Goal: Find contact information: Find contact information

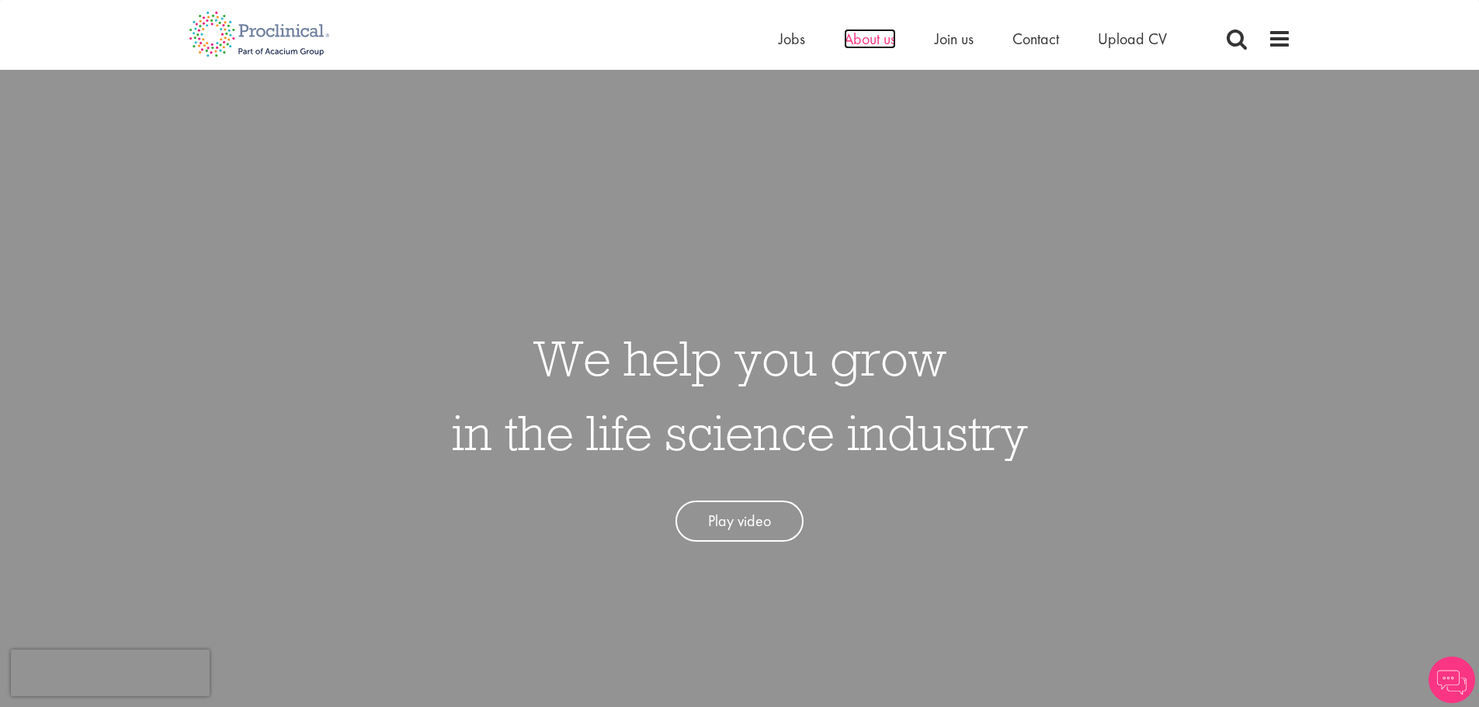
click at [865, 34] on span "About us" at bounding box center [870, 39] width 52 height 20
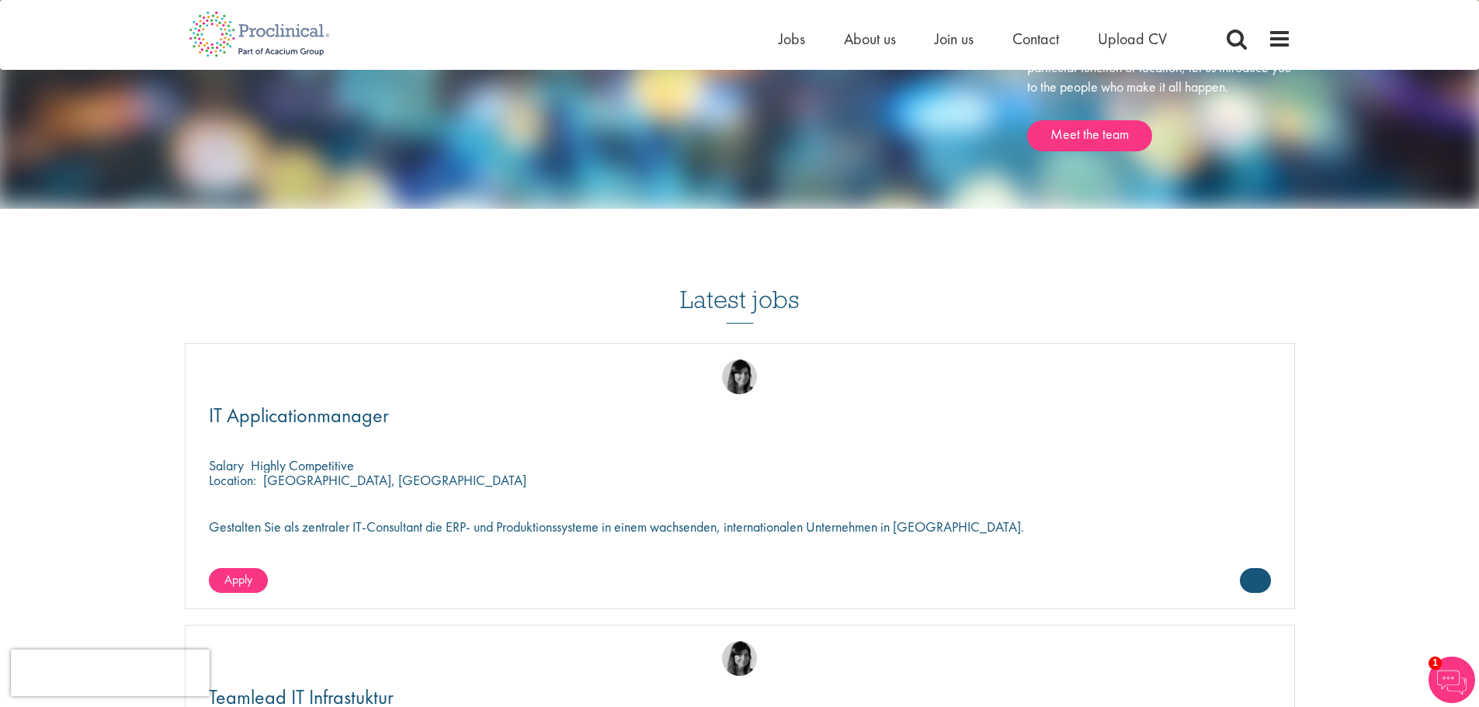
scroll to position [2173, 0]
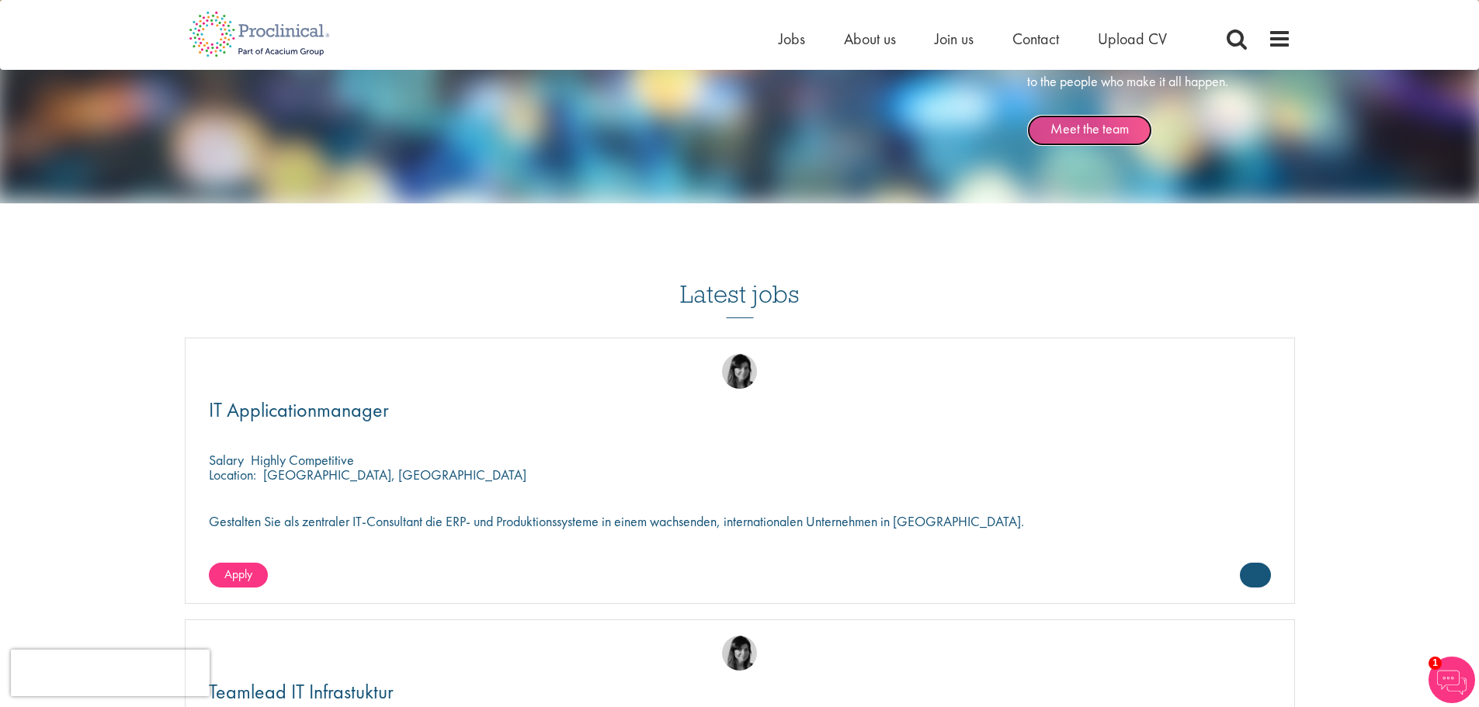
click at [1075, 134] on link "Meet the team" at bounding box center [1089, 130] width 125 height 31
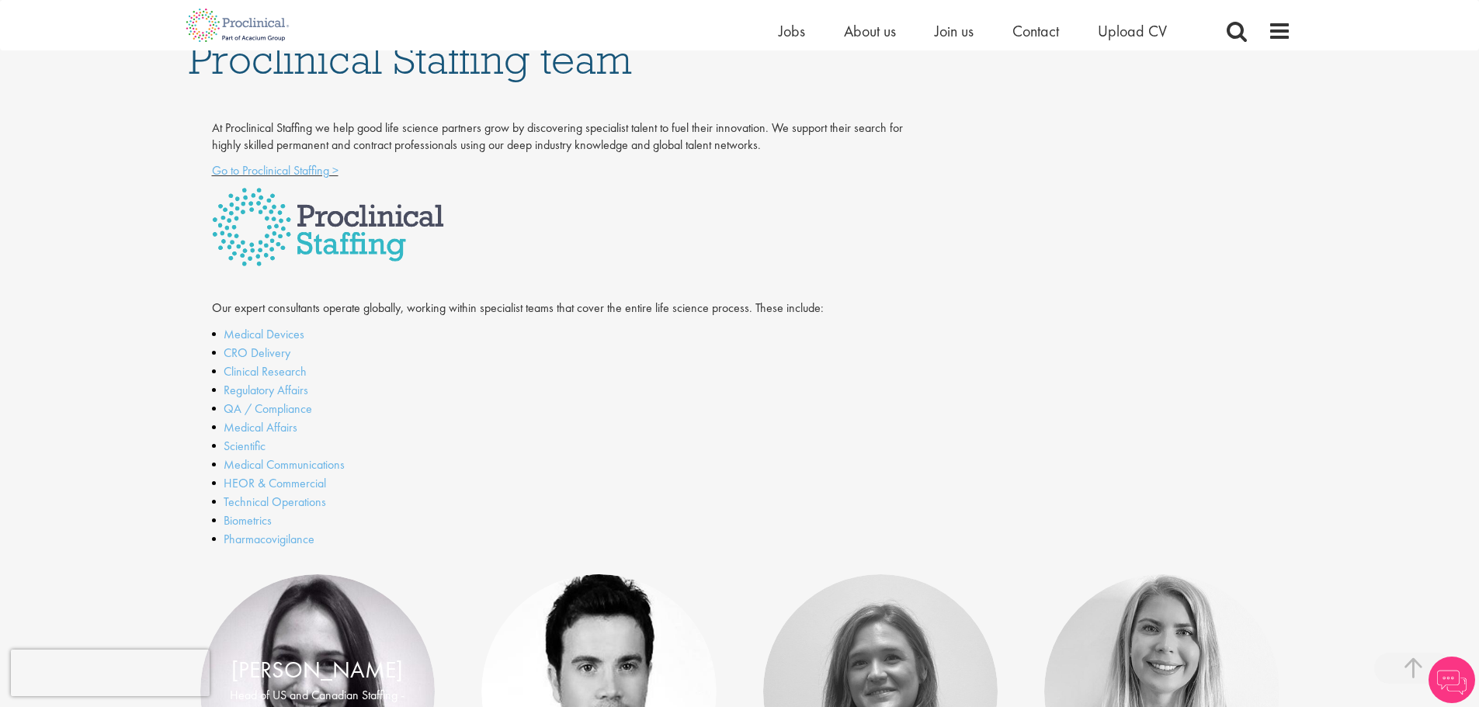
scroll to position [388, 0]
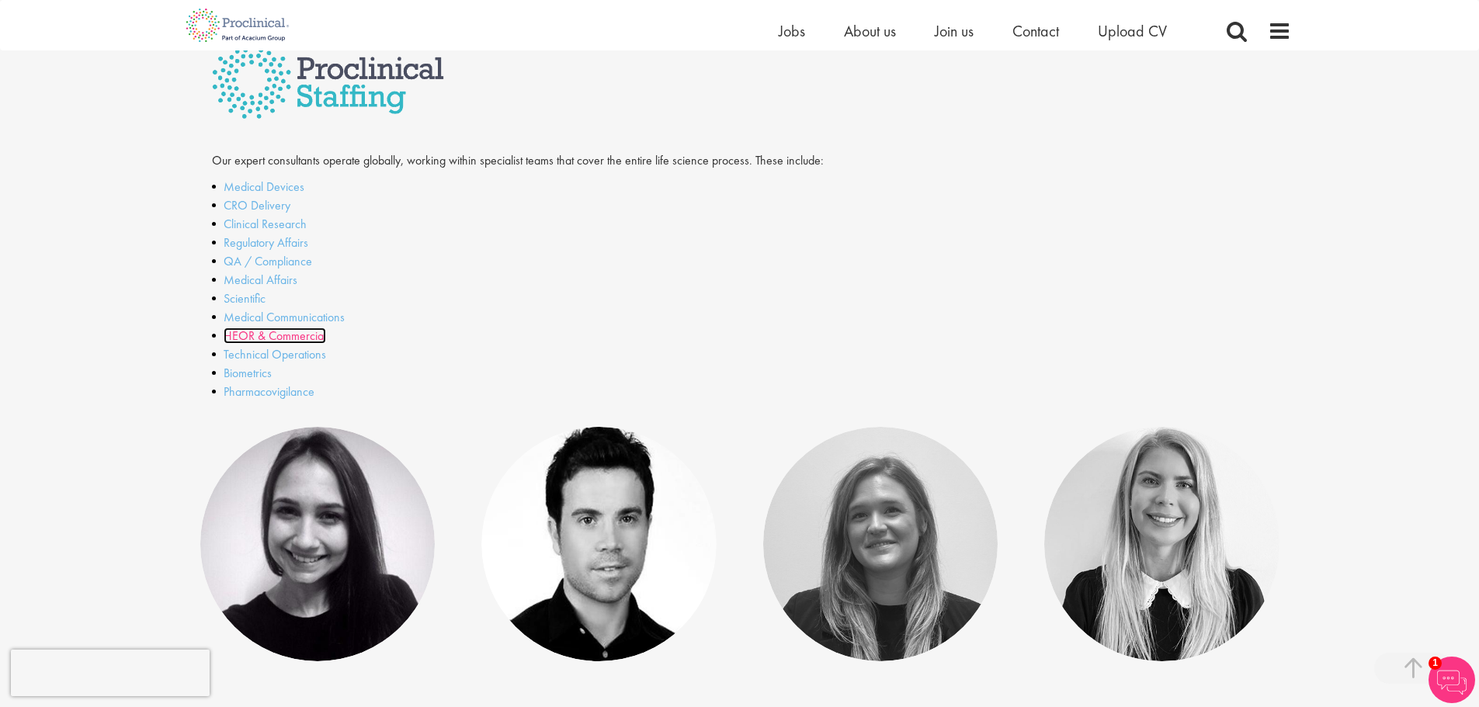
click at [308, 338] on link "HEOR & Commercial" at bounding box center [275, 336] width 102 height 16
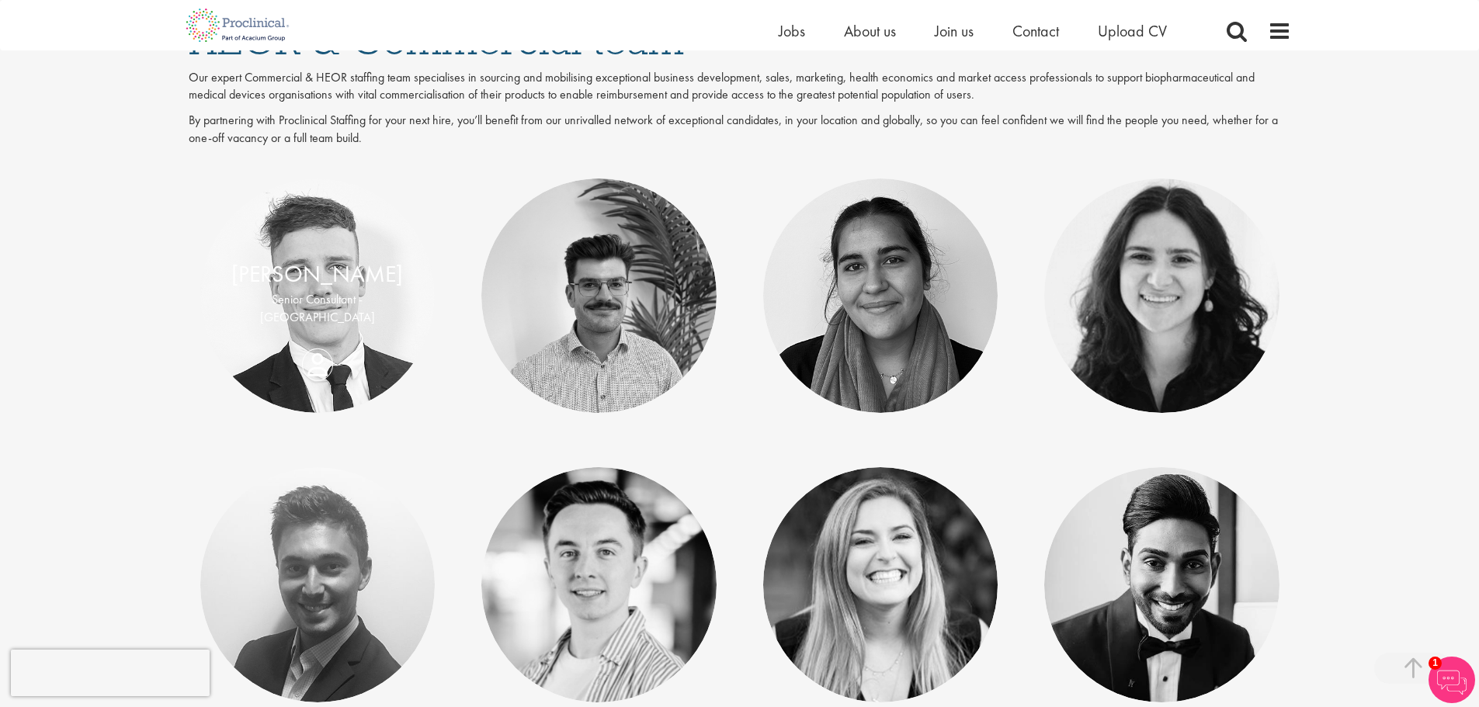
scroll to position [233, 0]
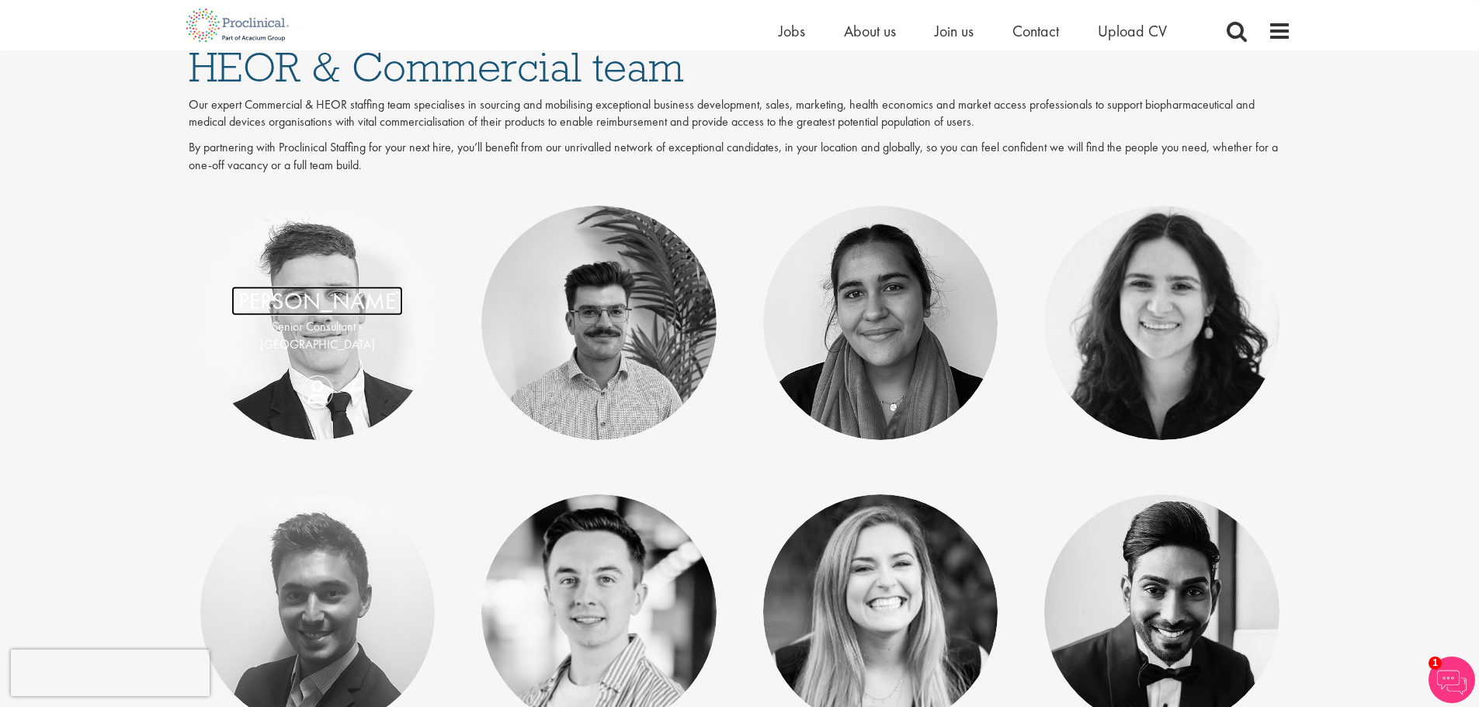
click at [363, 305] on link "[PERSON_NAME]" at bounding box center [317, 300] width 172 height 29
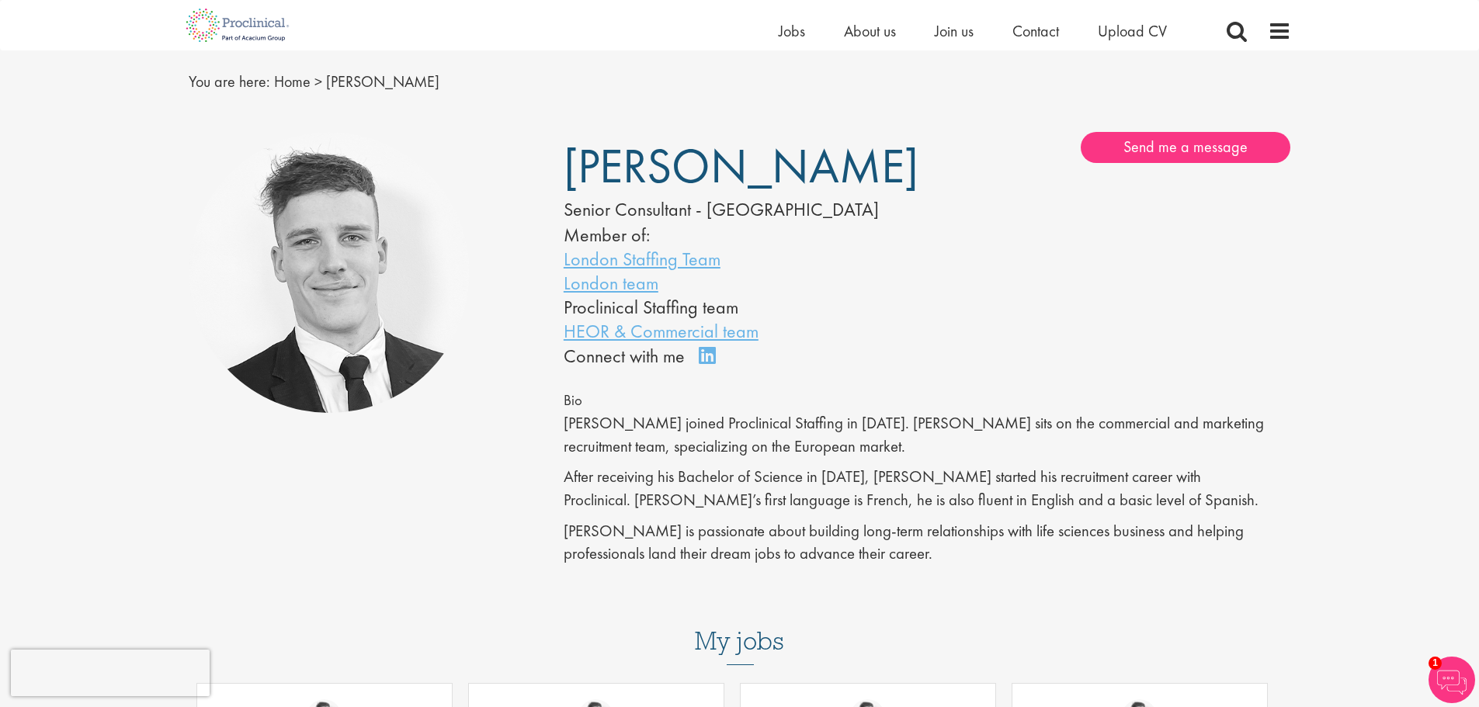
scroll to position [78, 0]
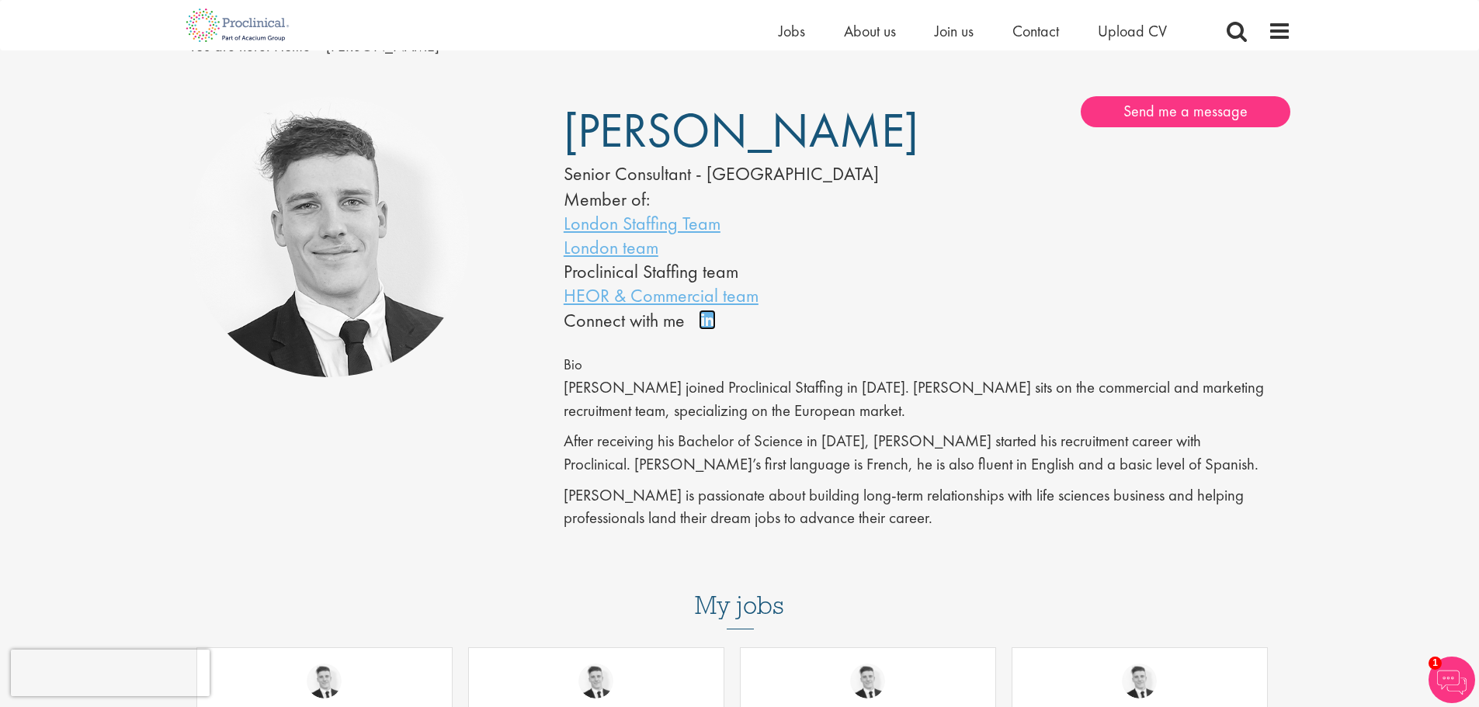
click at [703, 327] on link "Connect on LinkedIn" at bounding box center [712, 327] width 27 height 0
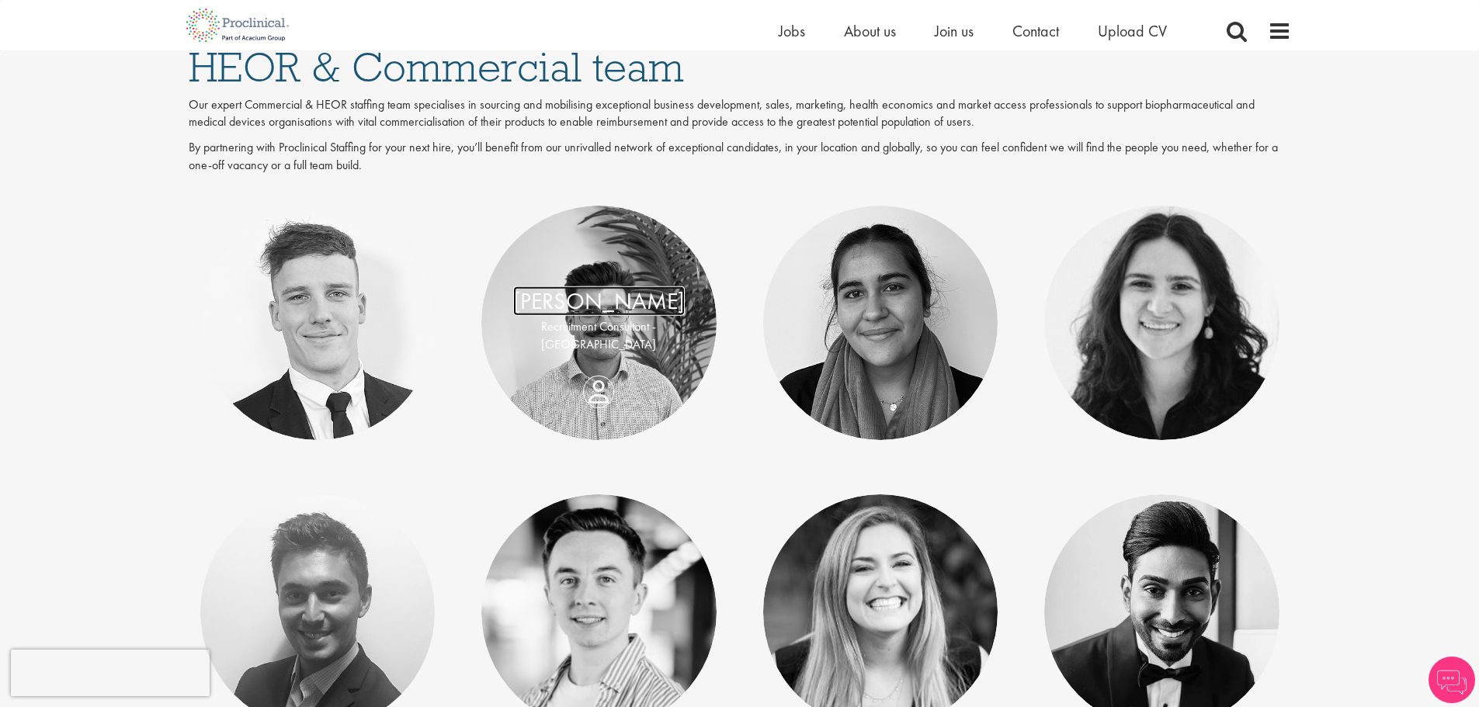
click at [612, 303] on link "[PERSON_NAME]" at bounding box center [599, 300] width 172 height 29
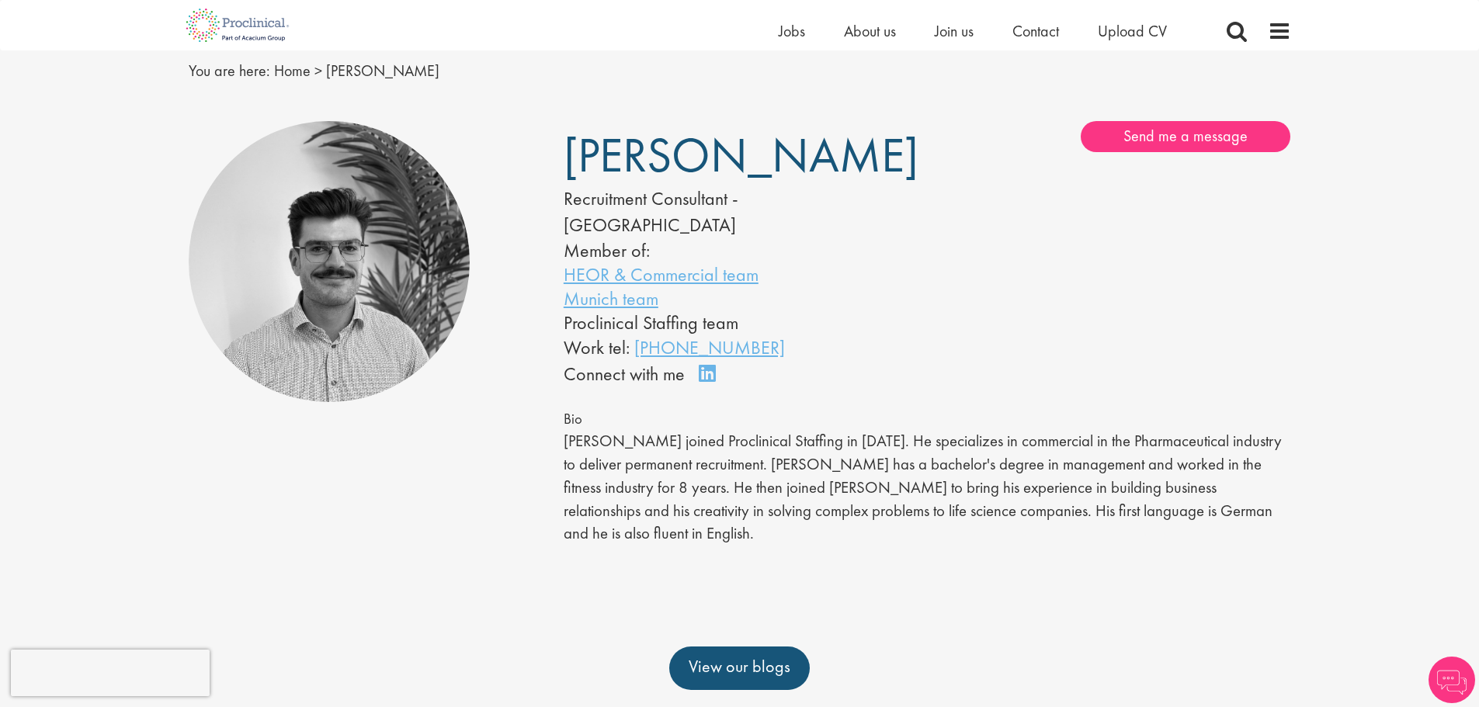
scroll to position [78, 0]
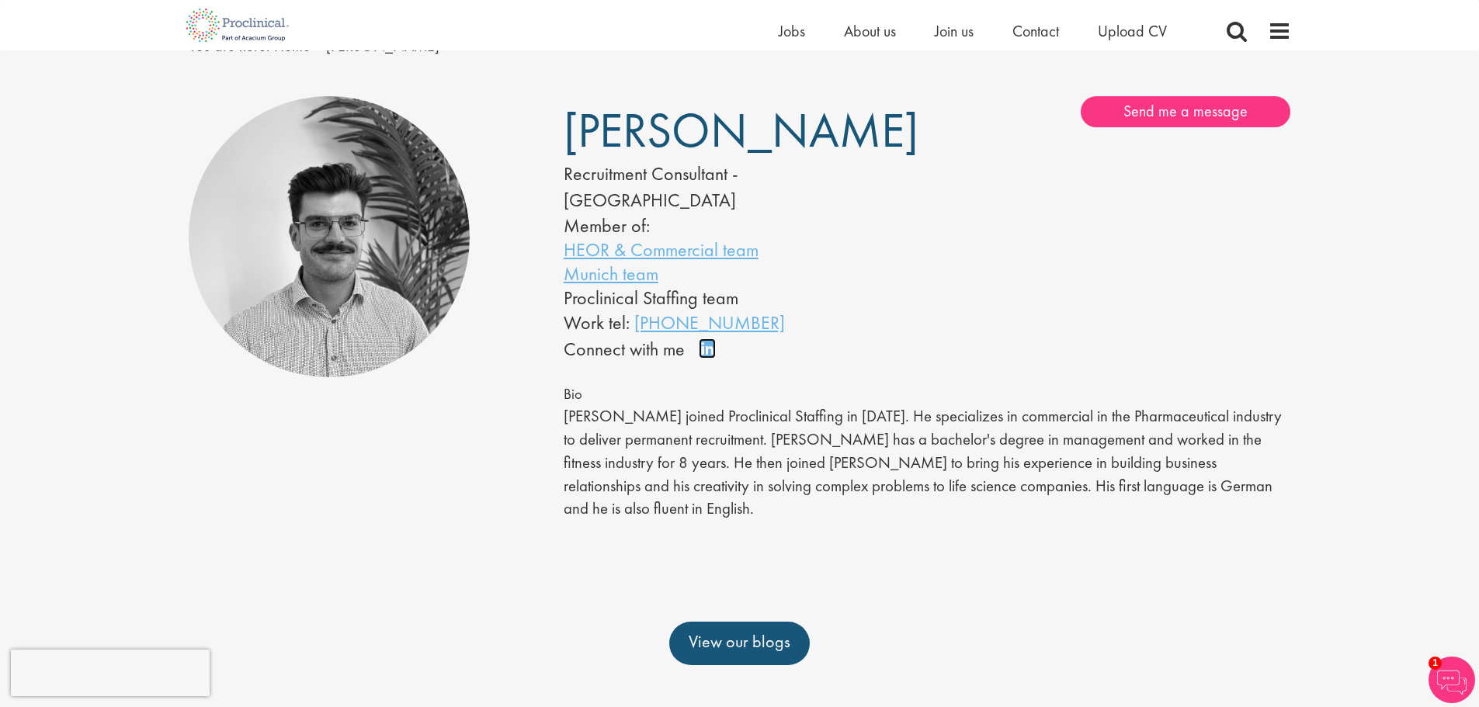
click at [708, 355] on link "Connect on LinkedIn" at bounding box center [712, 355] width 27 height 0
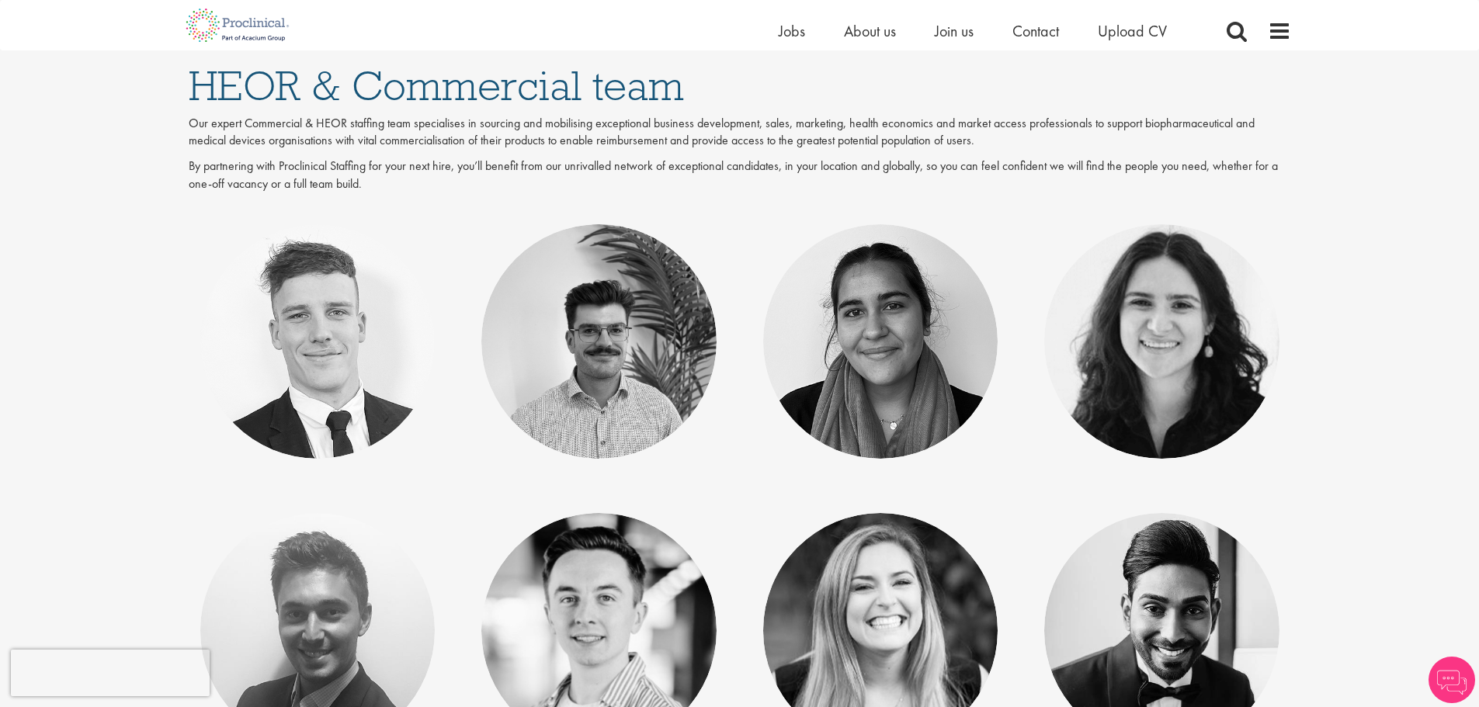
scroll to position [78, 0]
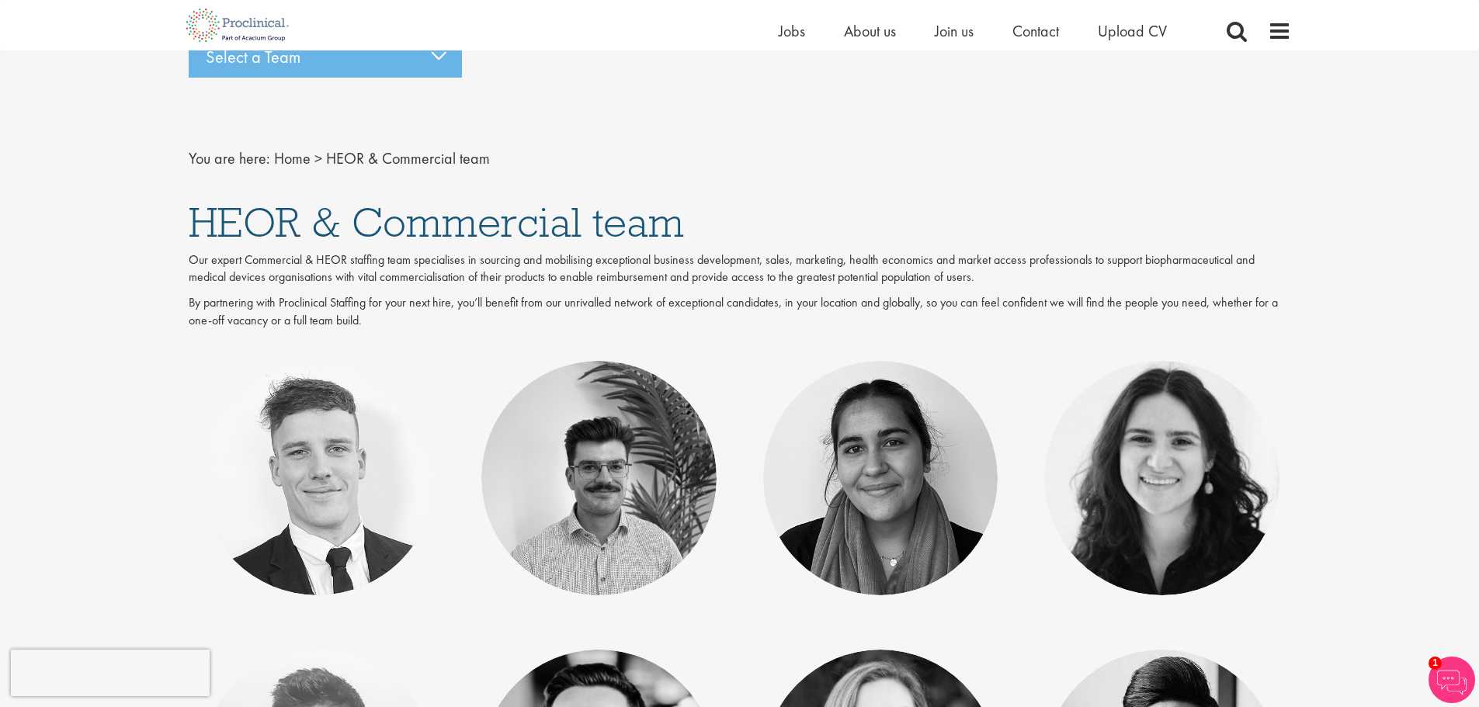
click at [249, 231] on span "HEOR & Commercial team" at bounding box center [436, 222] width 495 height 53
copy span "HEOR"
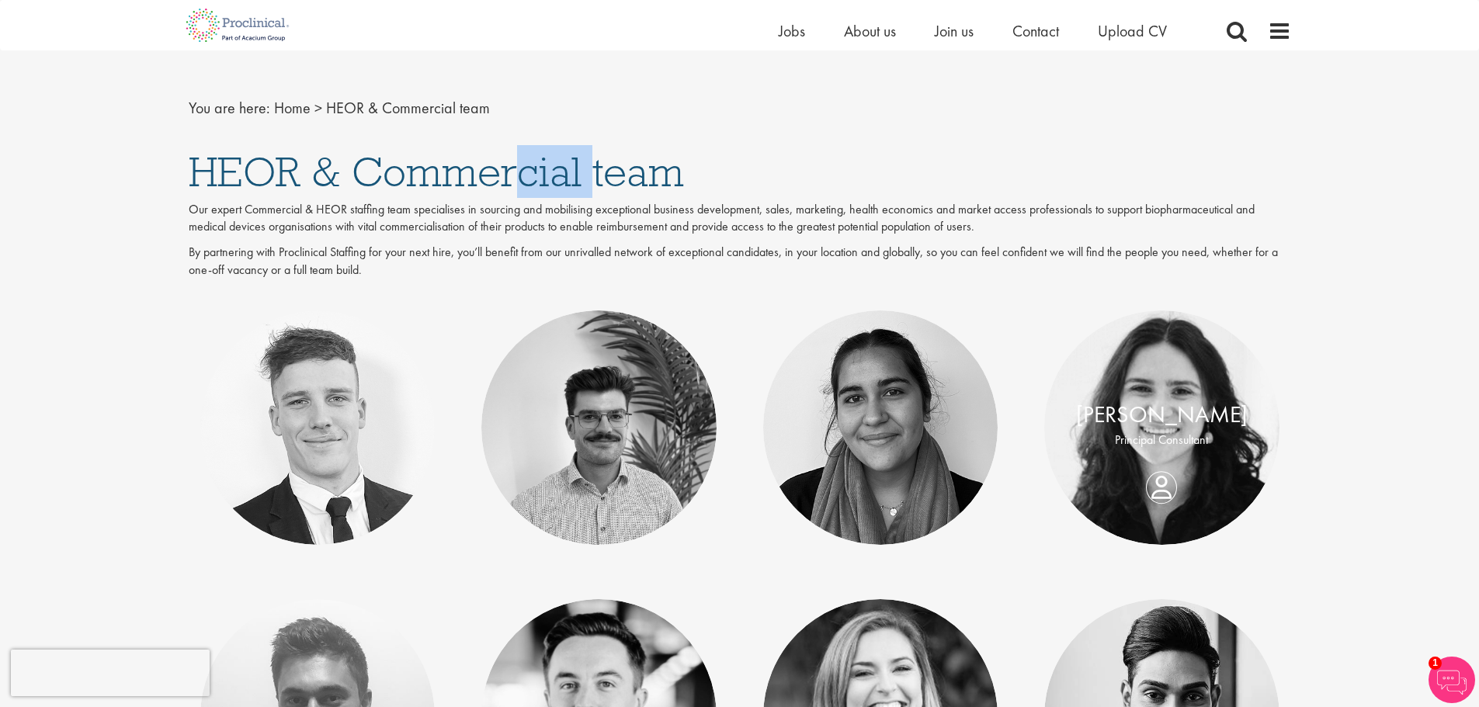
scroll to position [155, 0]
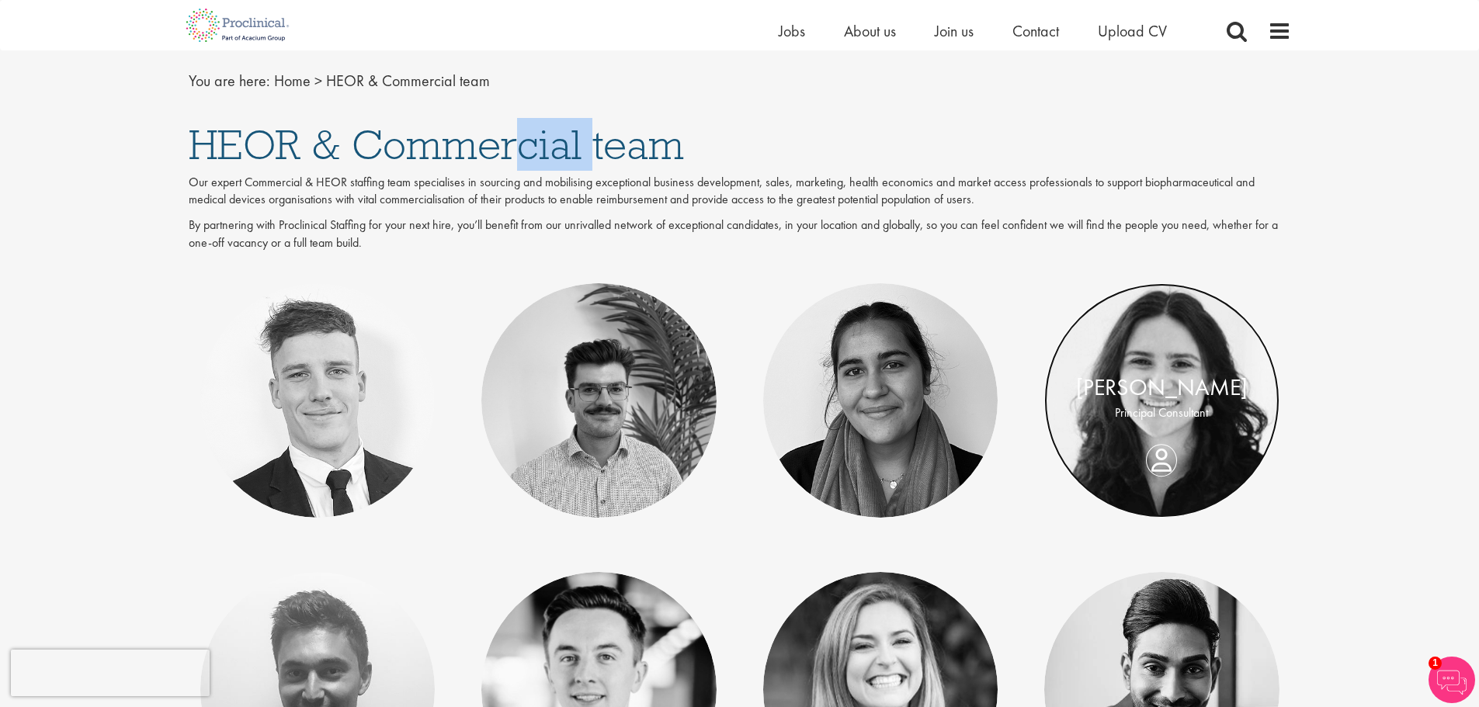
click at [1177, 364] on link at bounding box center [1161, 400] width 235 height 235
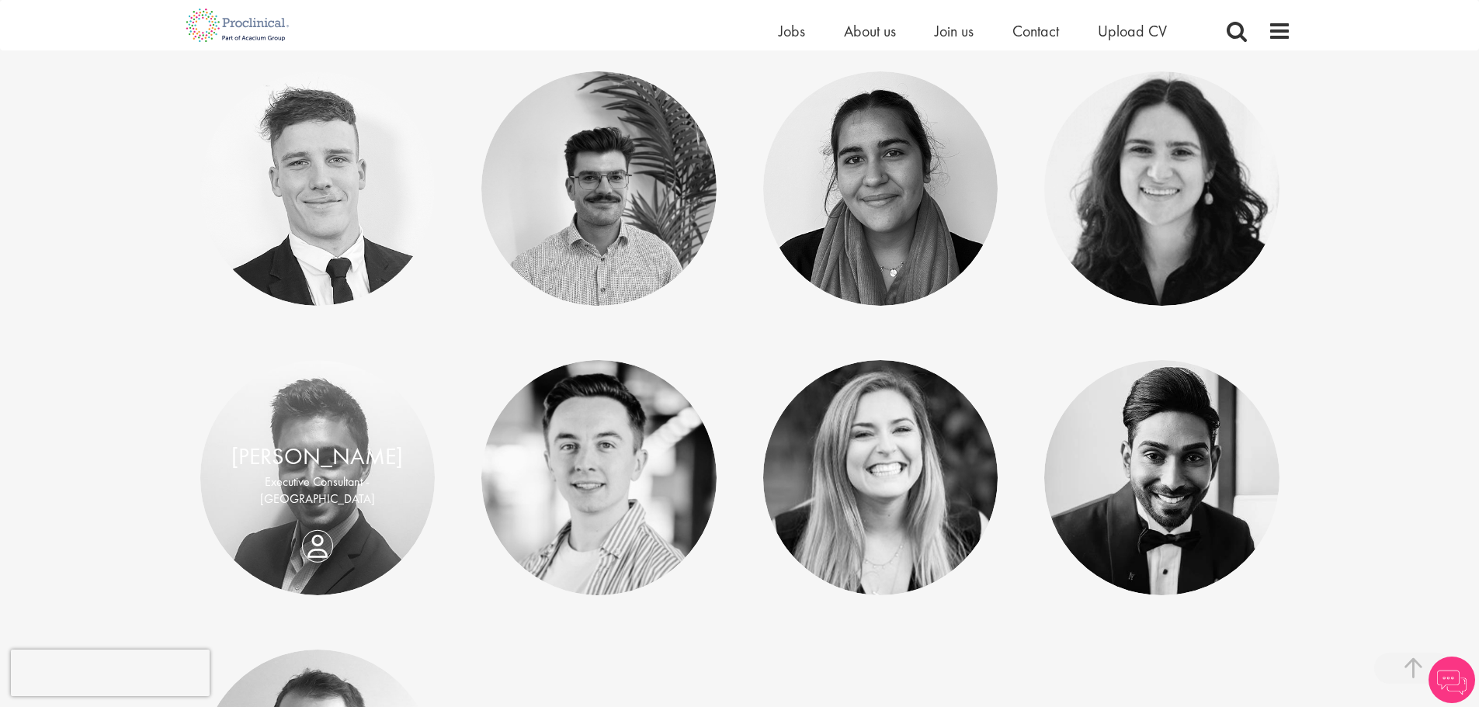
scroll to position [404, 0]
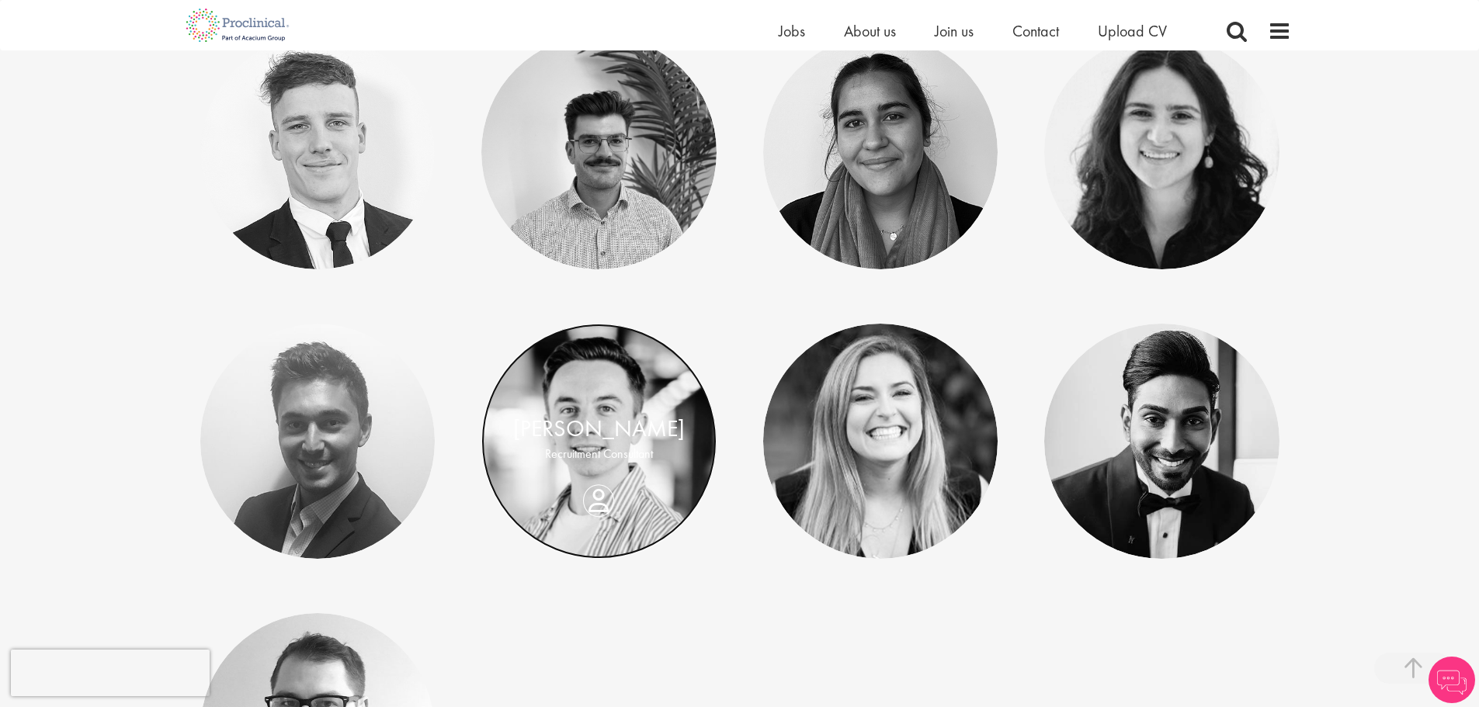
click at [641, 395] on link at bounding box center [598, 441] width 235 height 235
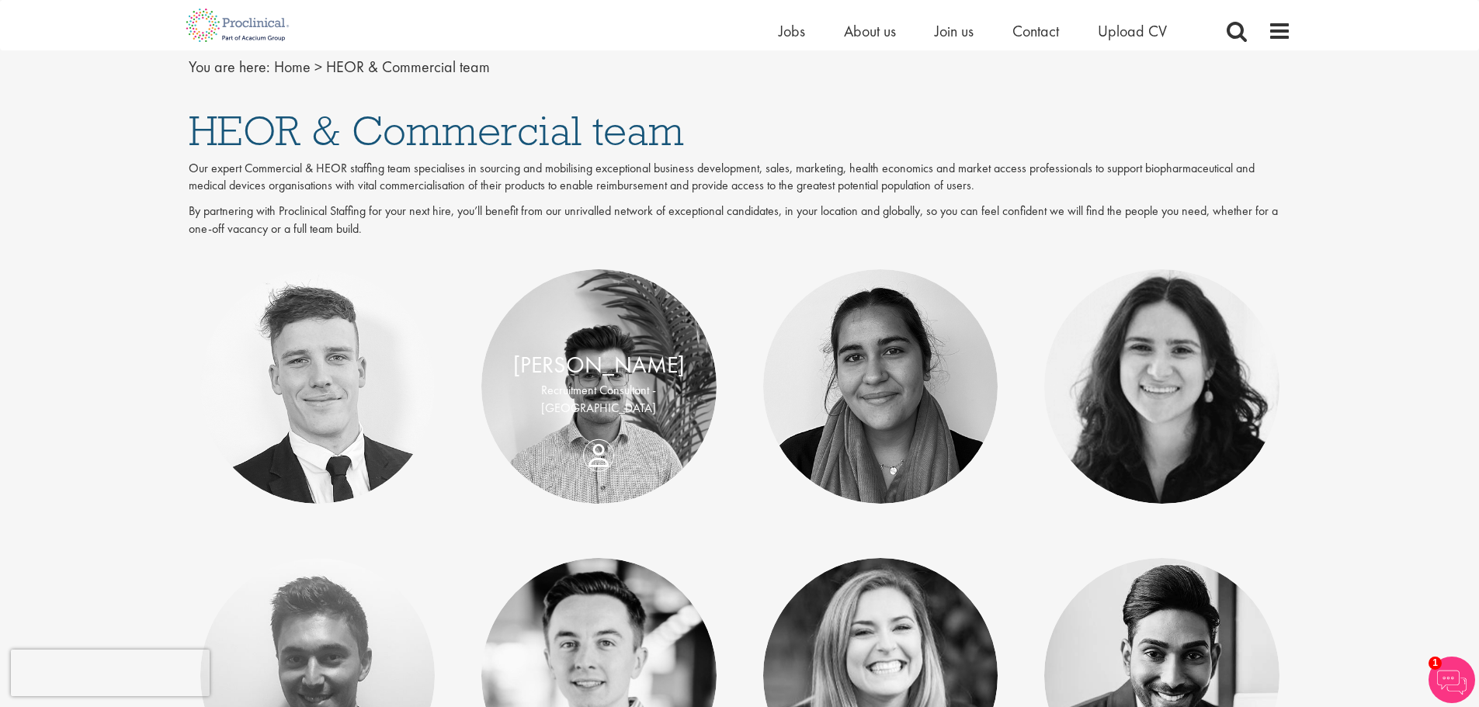
scroll to position [16, 0]
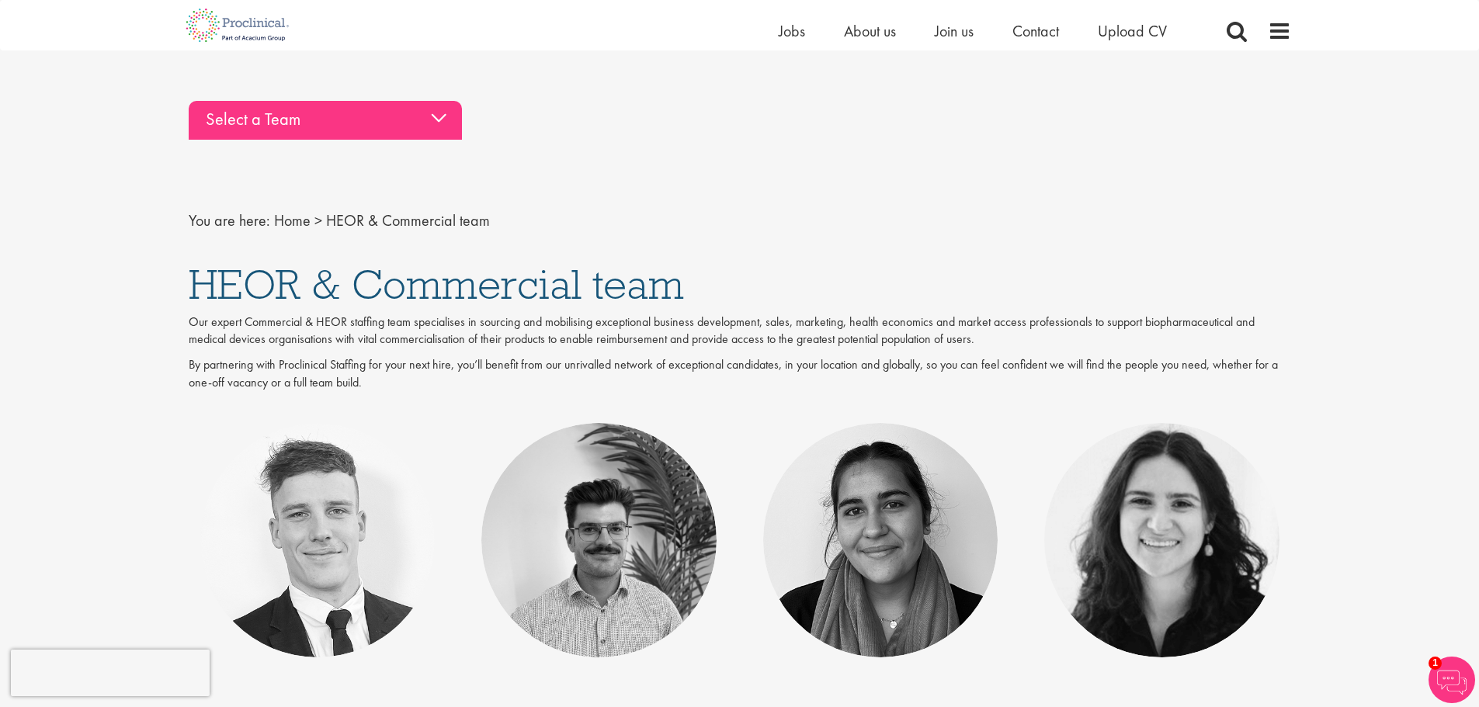
click at [270, 116] on div "Select a Team" at bounding box center [325, 120] width 273 height 39
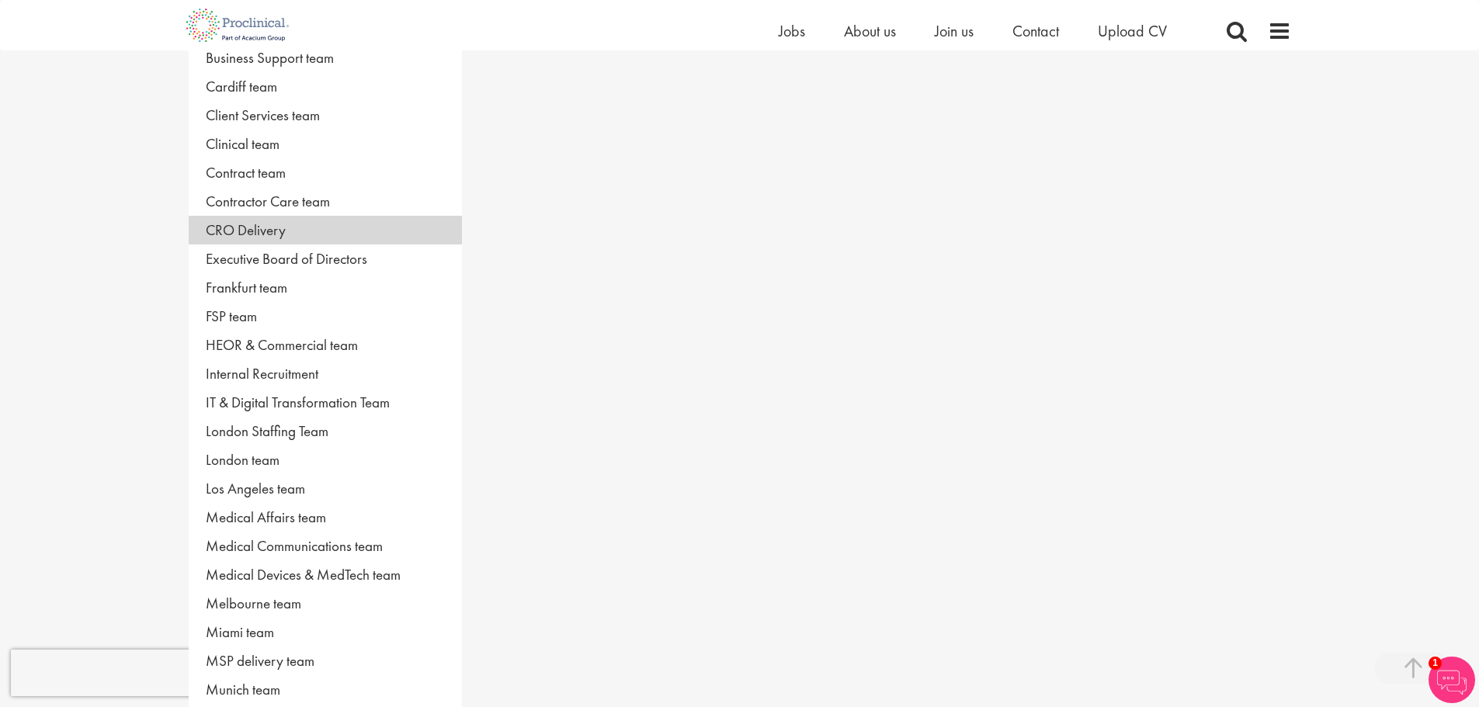
scroll to position [248, 0]
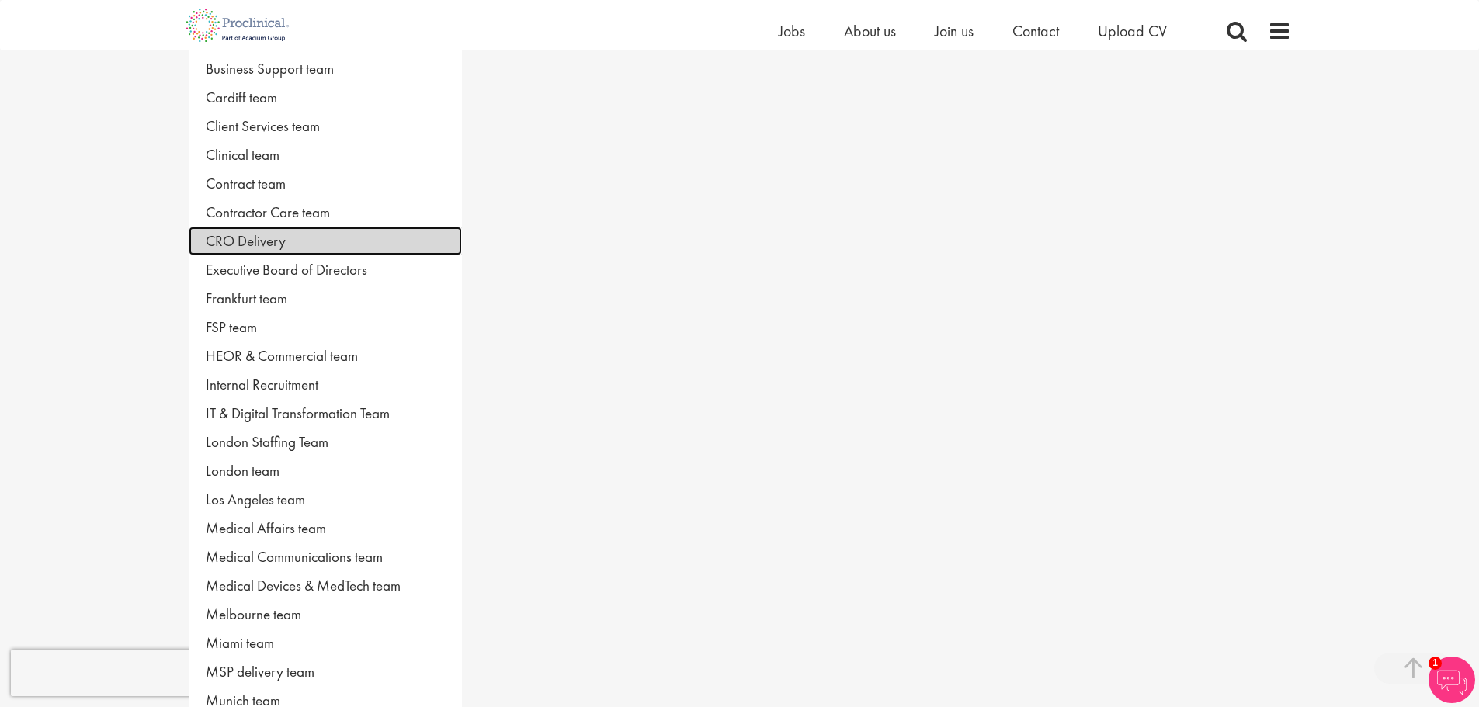
click at [321, 239] on link "CRO Delivery" at bounding box center [325, 241] width 273 height 29
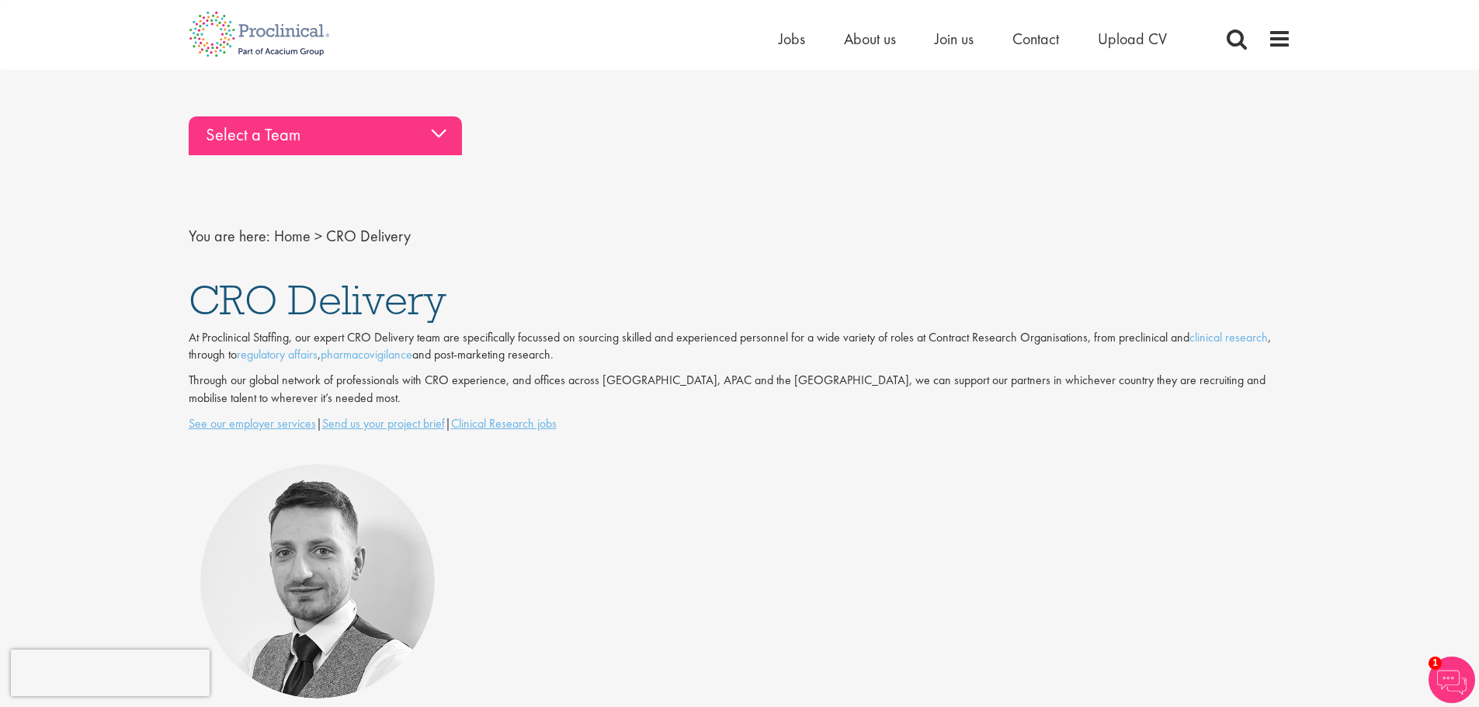
click at [369, 127] on div "Select a Team" at bounding box center [325, 135] width 273 height 39
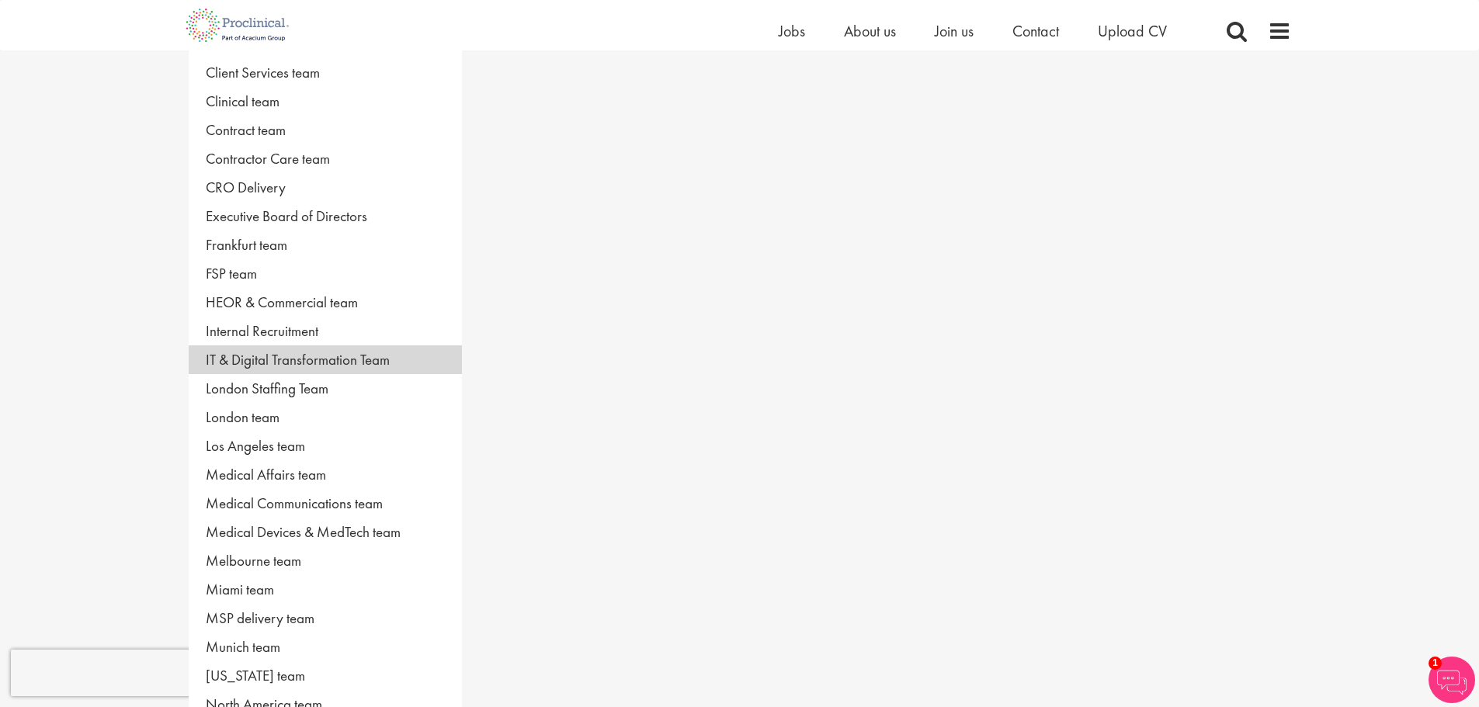
scroll to position [388, 0]
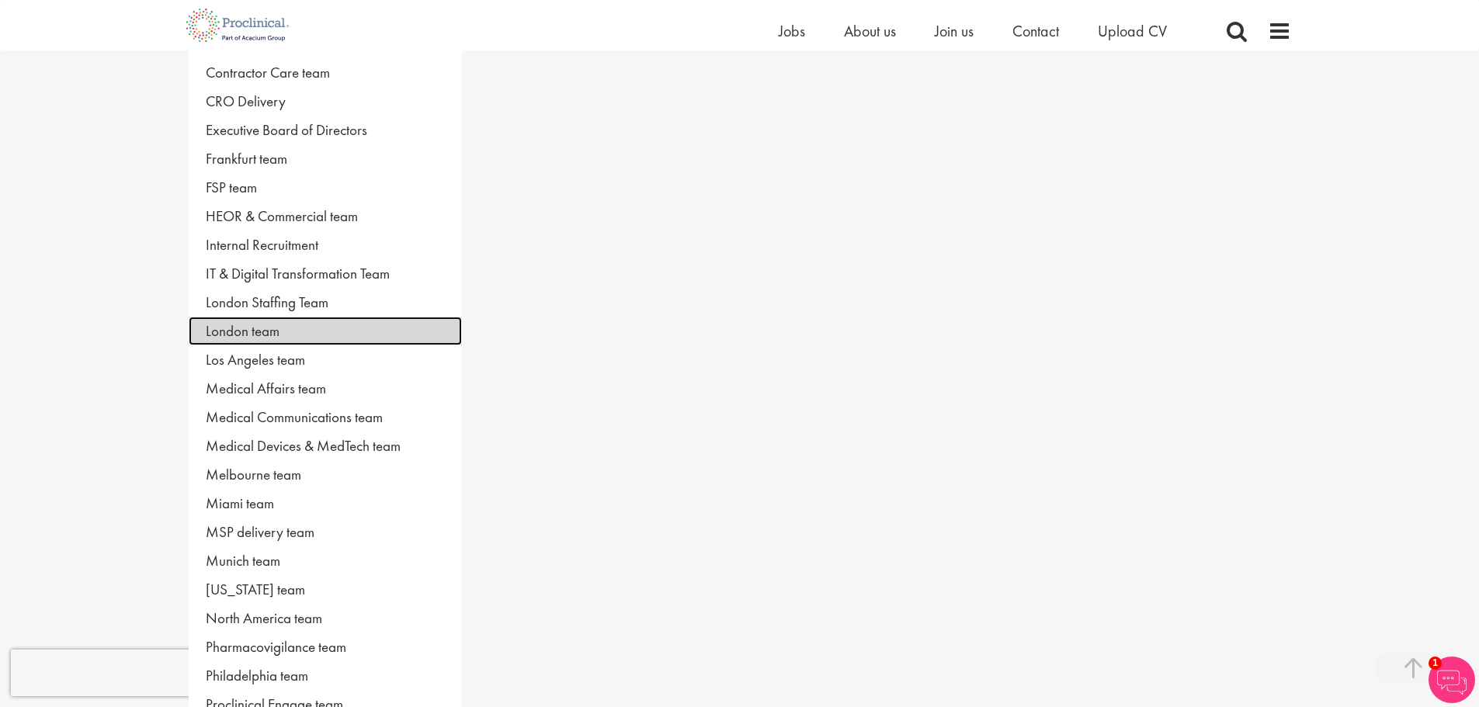
click at [279, 335] on link "London team" at bounding box center [325, 331] width 273 height 29
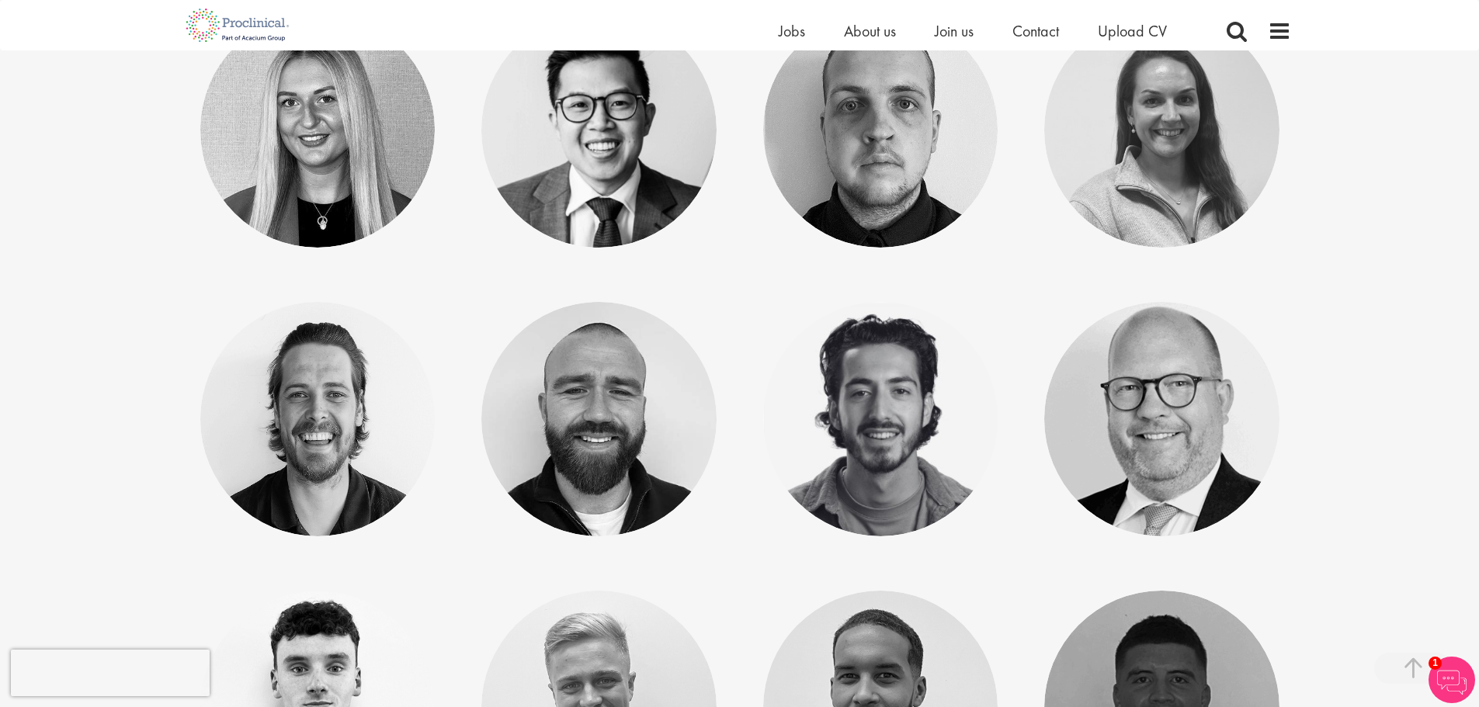
scroll to position [1242, 0]
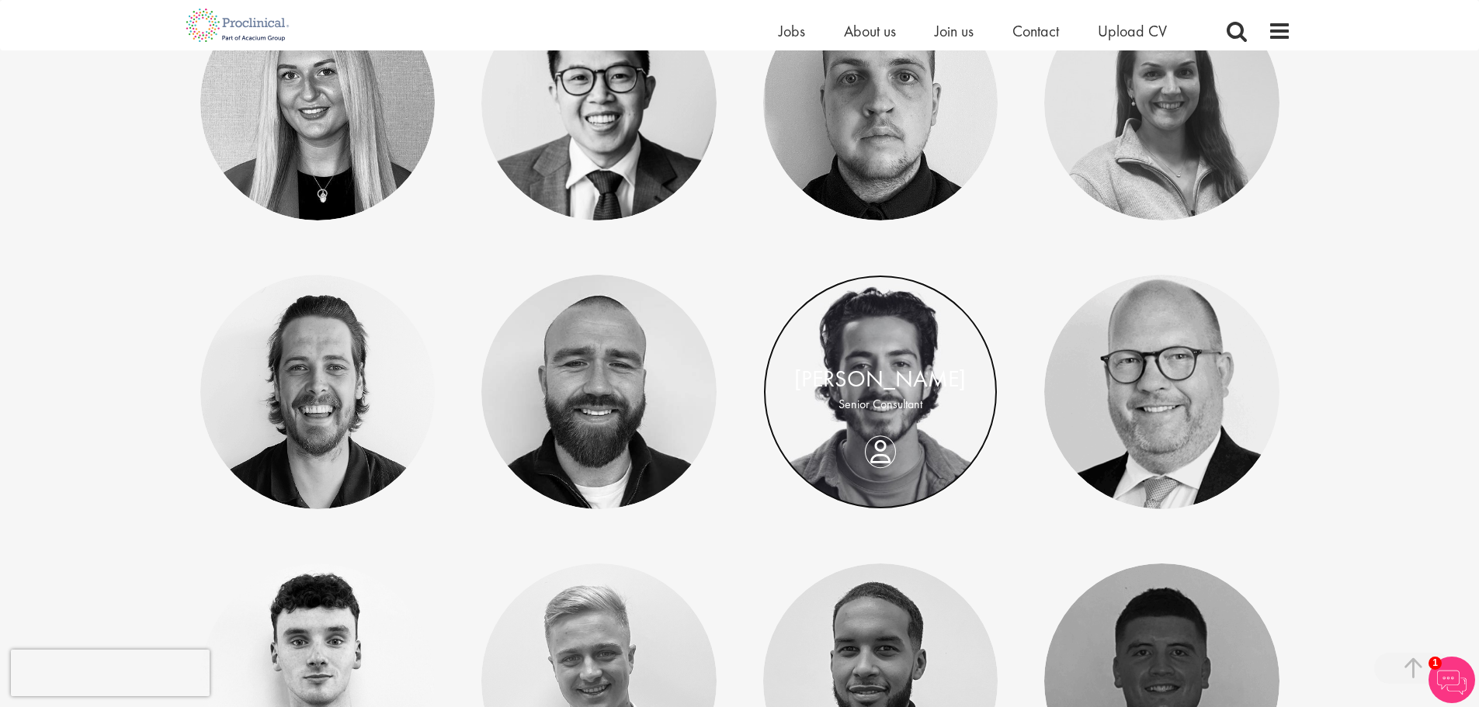
click at [862, 335] on link at bounding box center [880, 392] width 235 height 235
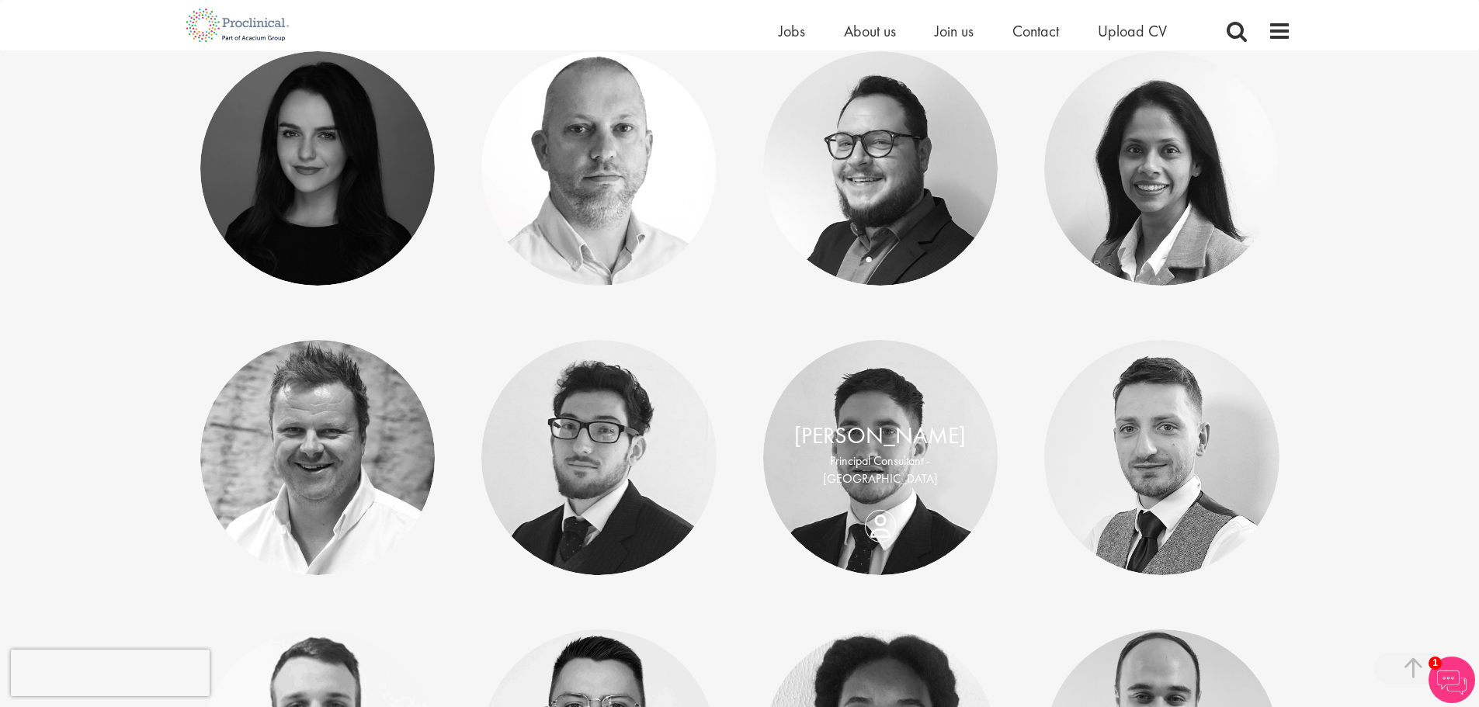
scroll to position [2623, 0]
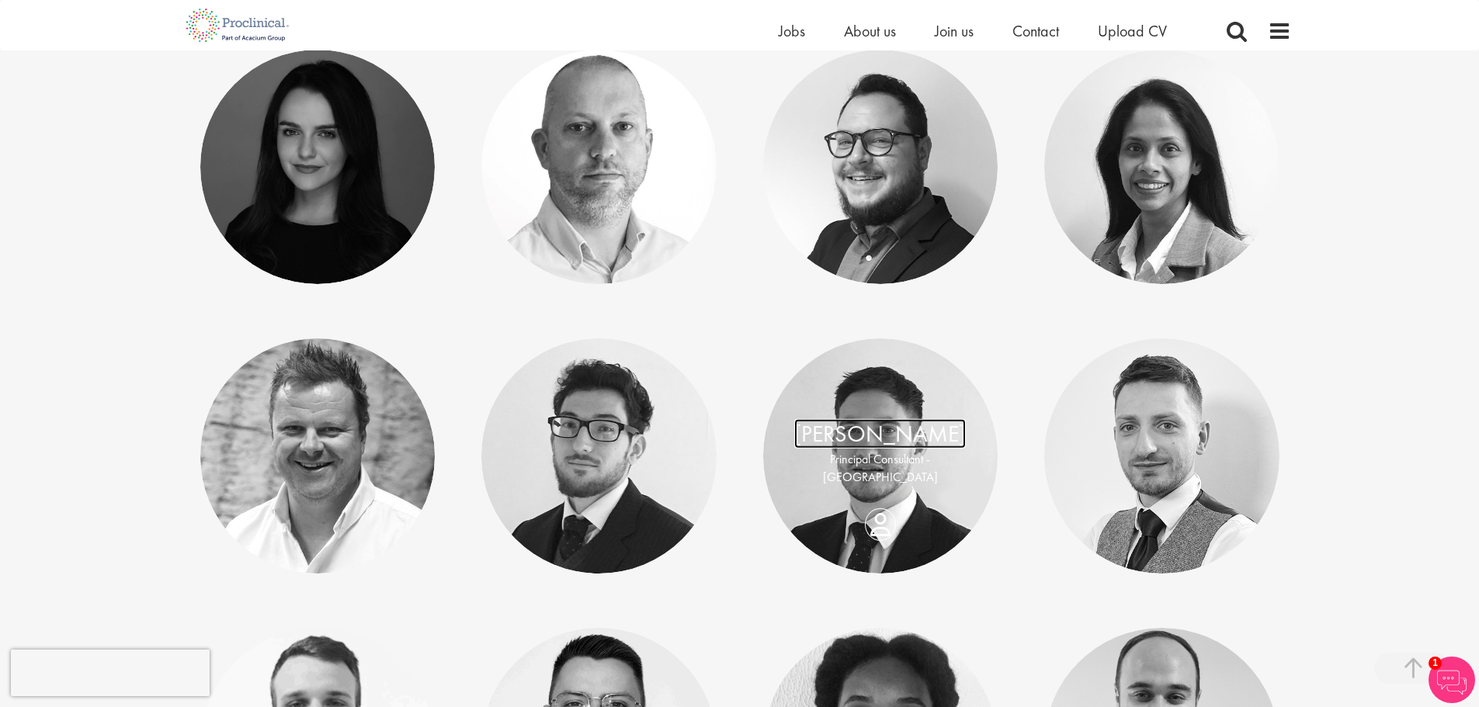
click at [914, 449] on link "[PERSON_NAME]" at bounding box center [880, 433] width 172 height 29
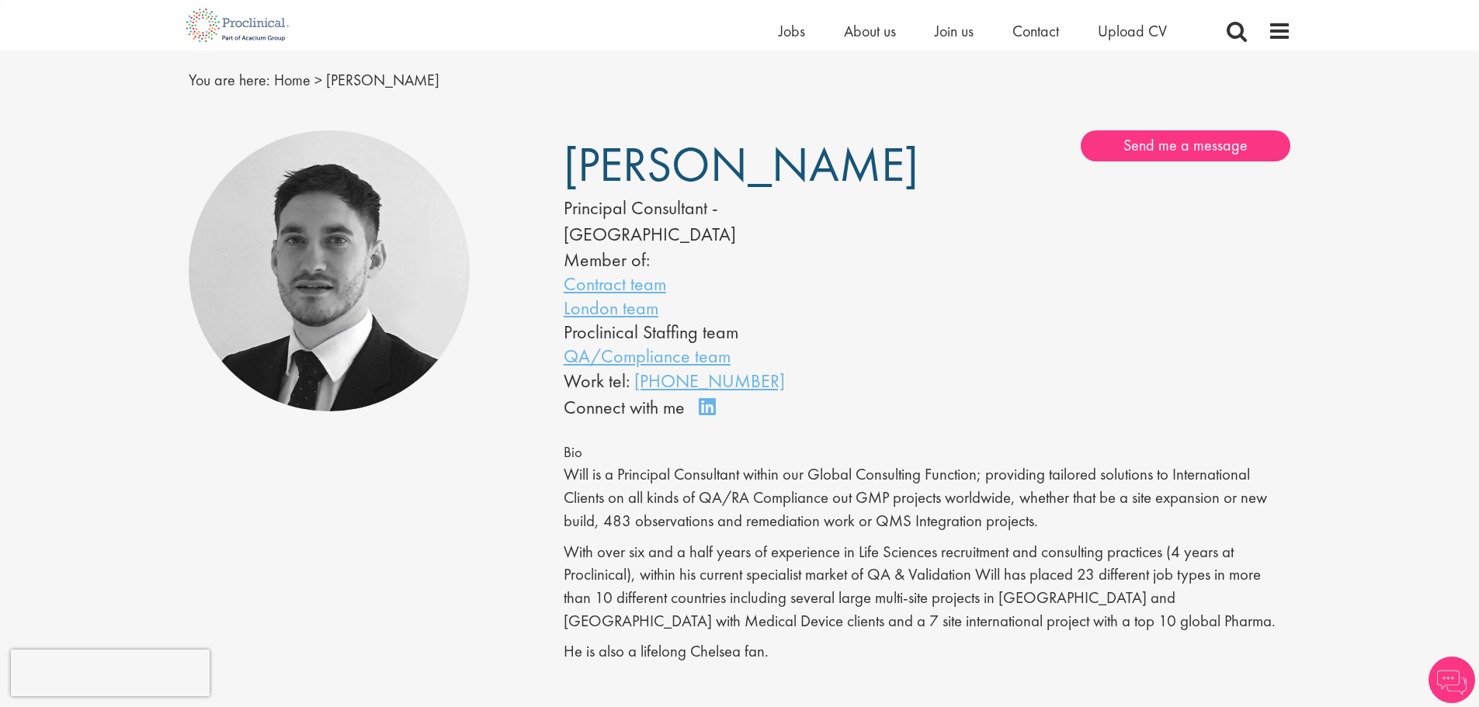
scroll to position [155, 0]
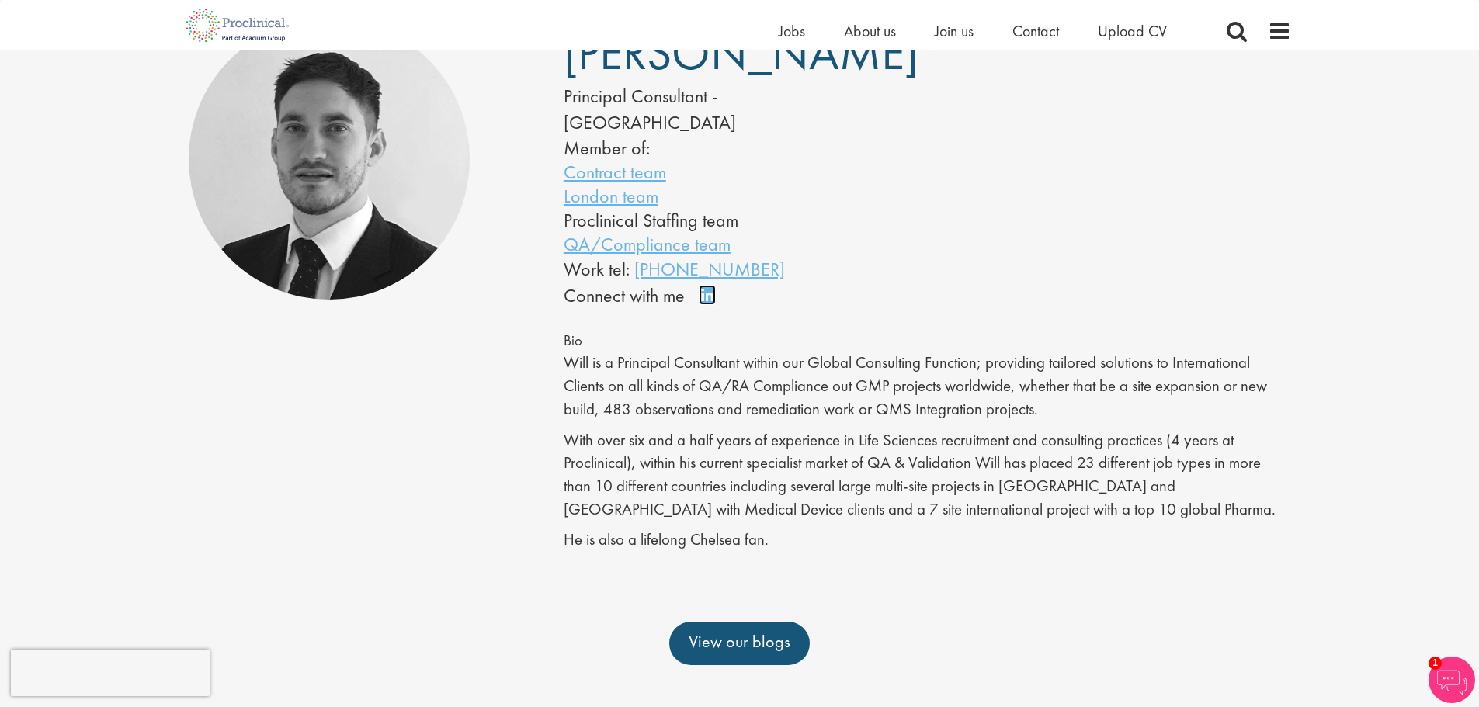
click at [699, 302] on link "Connect on LinkedIn" at bounding box center [712, 302] width 27 height 0
